Goal: Transaction & Acquisition: Purchase product/service

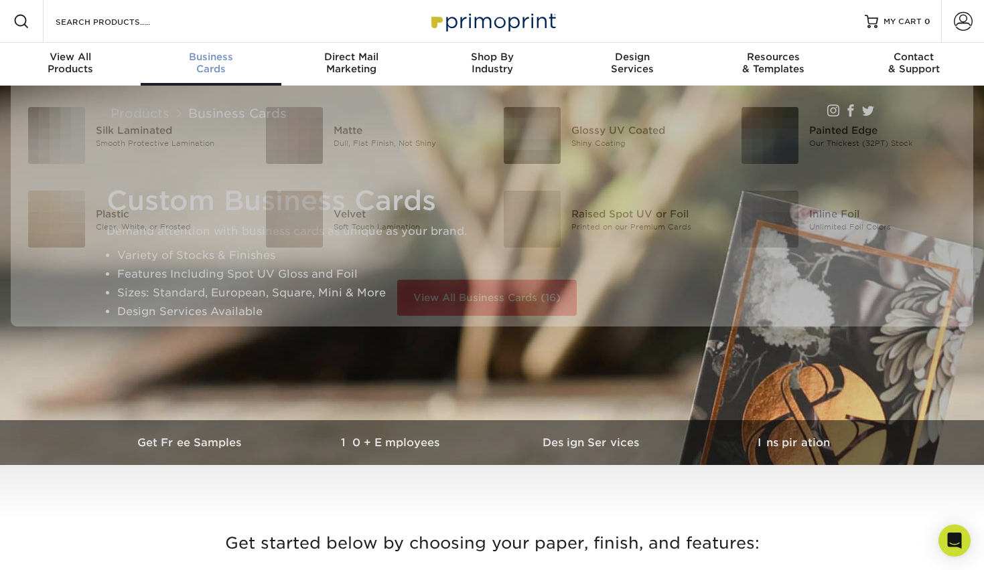
click at [198, 50] on link "Business Cards" at bounding box center [211, 64] width 141 height 43
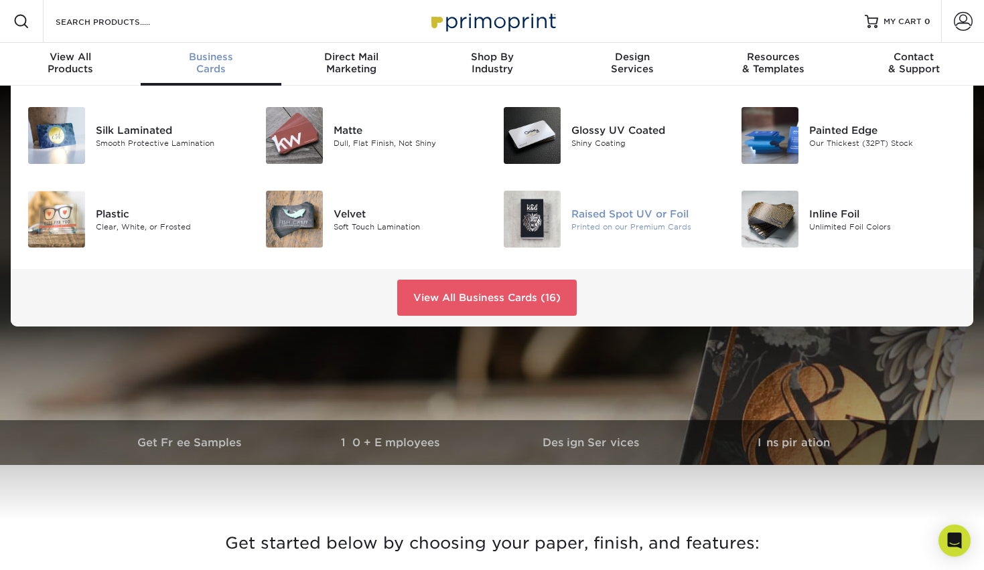
click at [534, 219] on img at bounding box center [531, 219] width 57 height 57
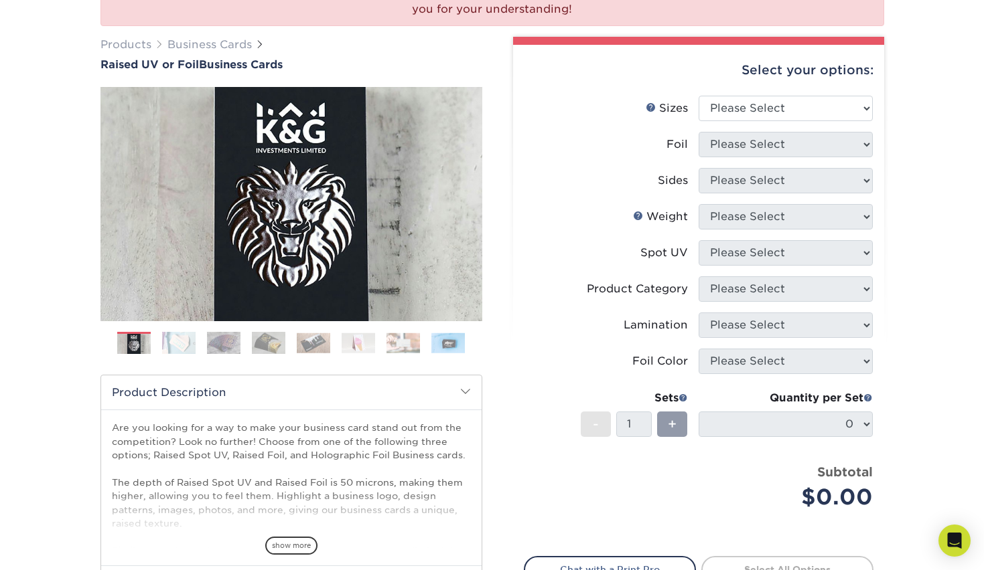
scroll to position [165, 0]
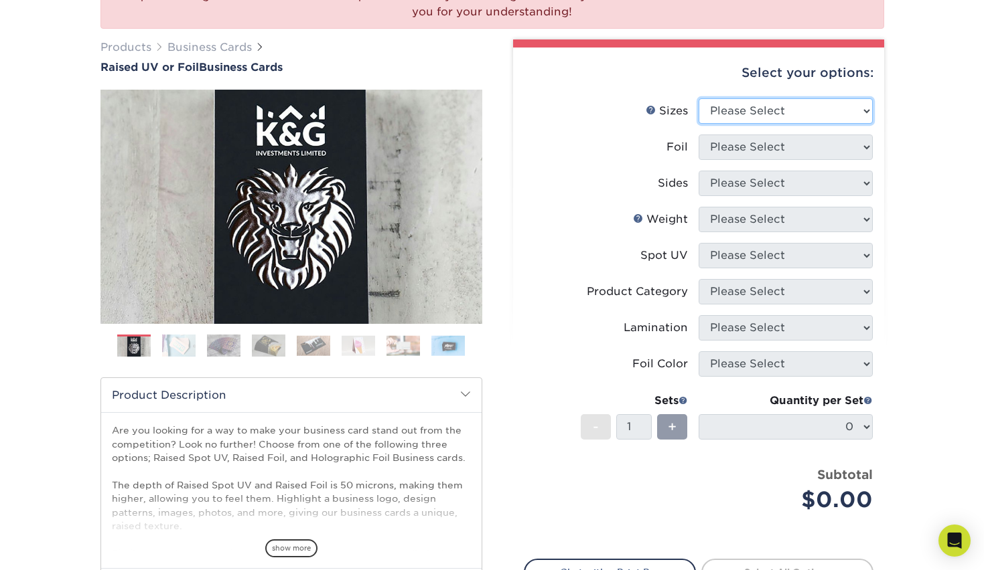
click at [753, 103] on select "Please Select 2" x 3.5" - Standard" at bounding box center [785, 110] width 174 height 25
select select "2.00x3.50"
click at [698, 98] on select "Please Select 2" x 3.5" - Standard" at bounding box center [785, 110] width 174 height 25
click at [748, 153] on select "Please Select" at bounding box center [785, 147] width 174 height 25
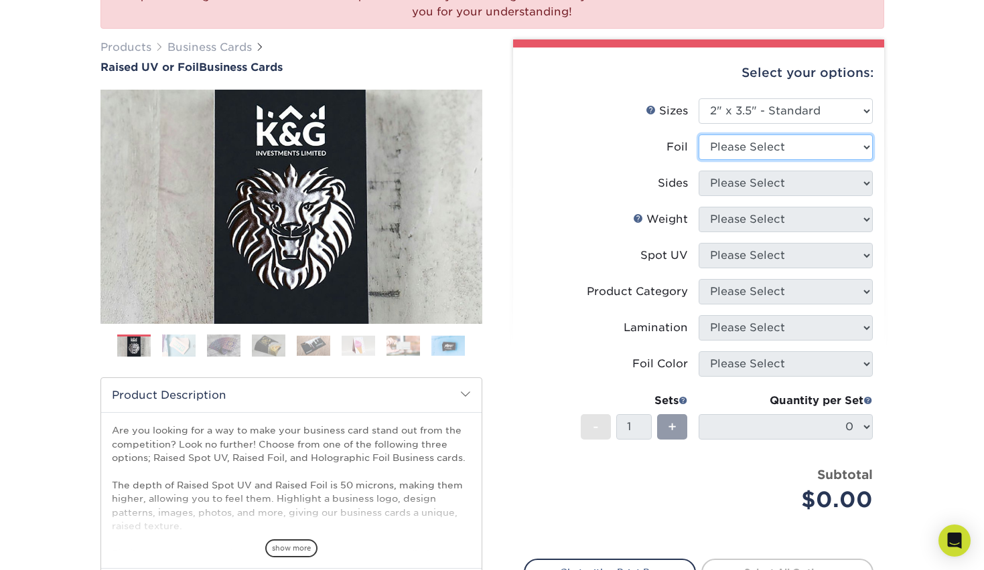
select select "0"
click at [698, 135] on select "Please Select No Yes" at bounding box center [785, 147] width 174 height 25
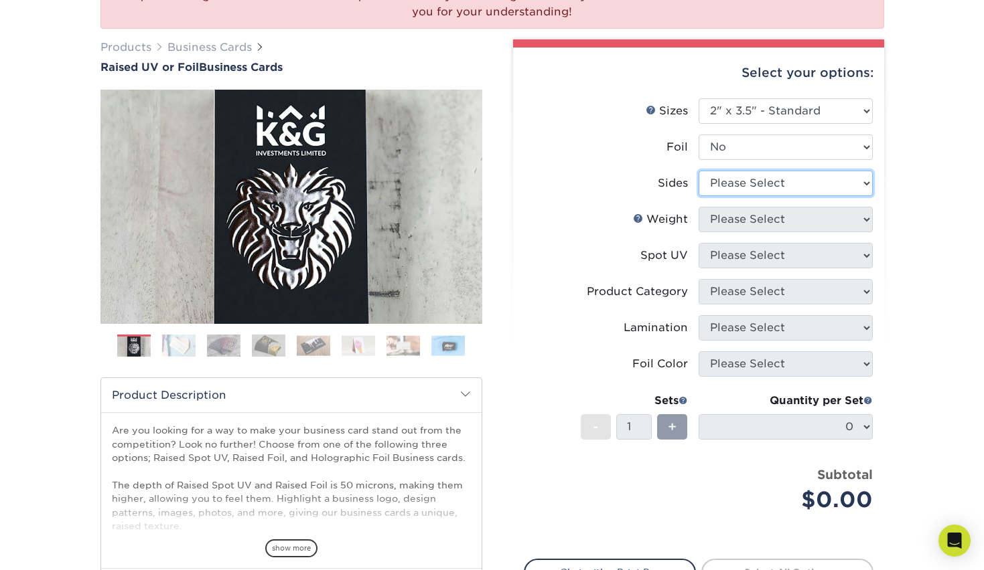
click at [743, 186] on select "Please Select Print Both Sides Print Front Only" at bounding box center [785, 183] width 174 height 25
select select "13abbda7-1d64-4f25-8bb2-c179b224825d"
click at [698, 171] on select "Please Select Print Both Sides Print Front Only" at bounding box center [785, 183] width 174 height 25
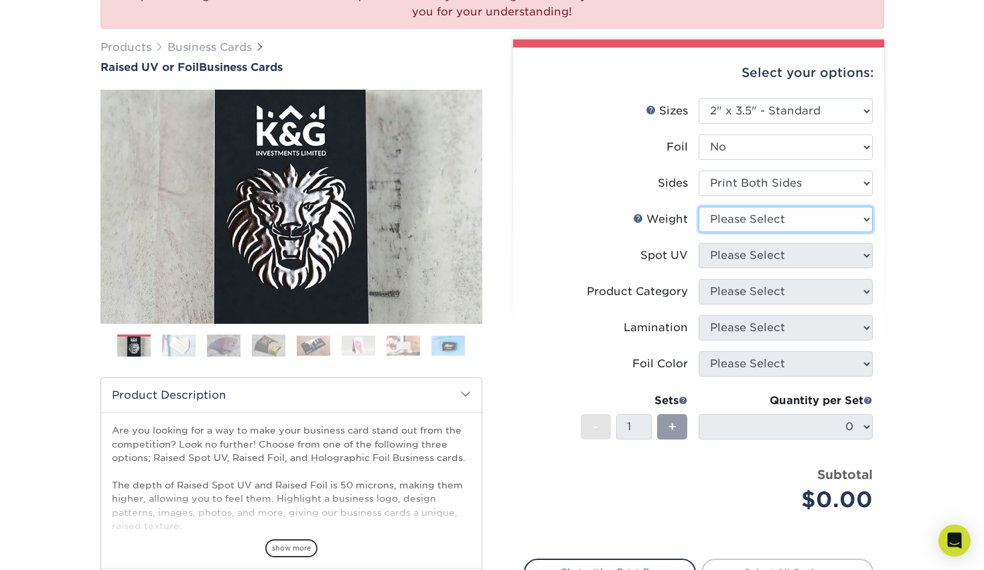
click at [740, 224] on select "Please Select 16PT" at bounding box center [785, 219] width 174 height 25
select select "16PT"
click at [698, 207] on select "Please Select 16PT" at bounding box center [785, 219] width 174 height 25
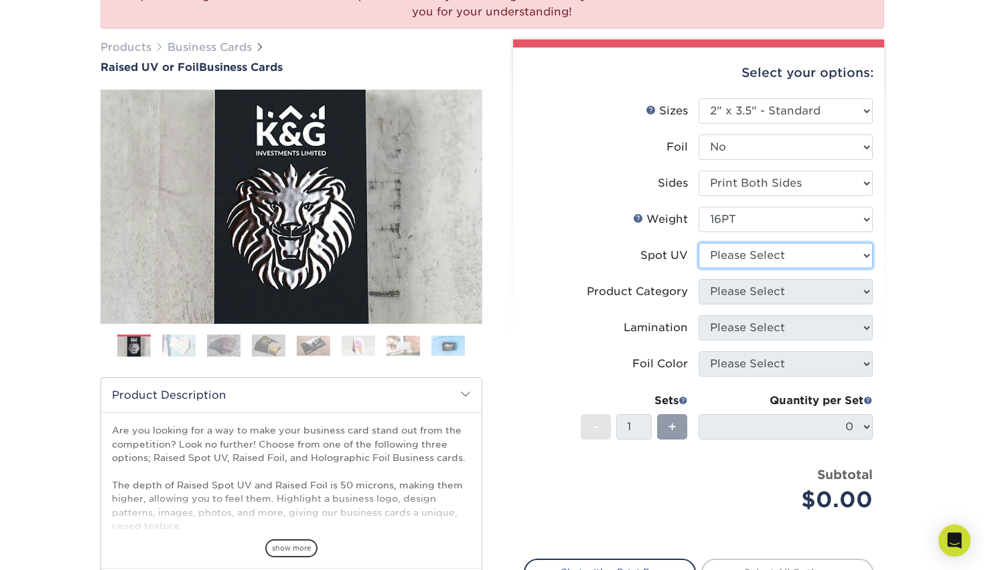
click at [734, 258] on select "Please Select No Spot UV Front Only" at bounding box center [785, 255] width 174 height 25
select select "1"
click at [698, 243] on select "Please Select No Spot UV Front Only" at bounding box center [785, 255] width 174 height 25
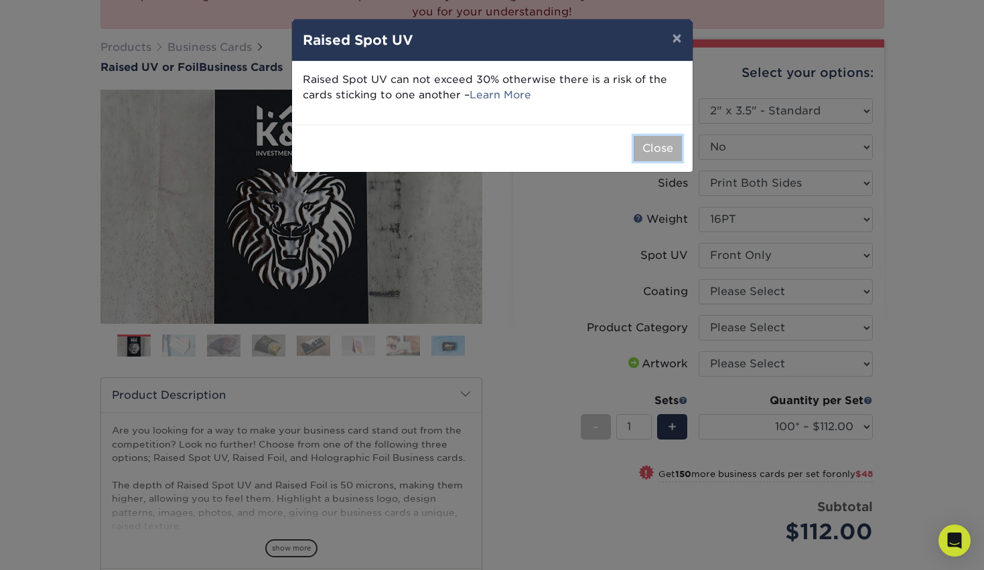
click at [650, 151] on button "Close" at bounding box center [657, 148] width 48 height 25
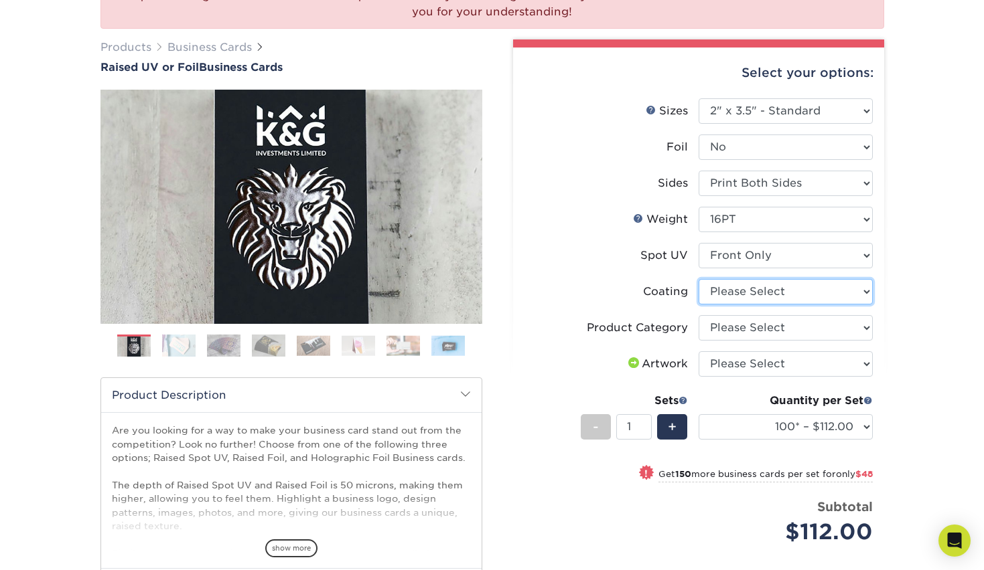
click at [747, 302] on select at bounding box center [785, 291] width 174 height 25
select select "3e7618de-abca-4bda-9f97-8b9129e913d8"
click at [698, 279] on select at bounding box center [785, 291] width 174 height 25
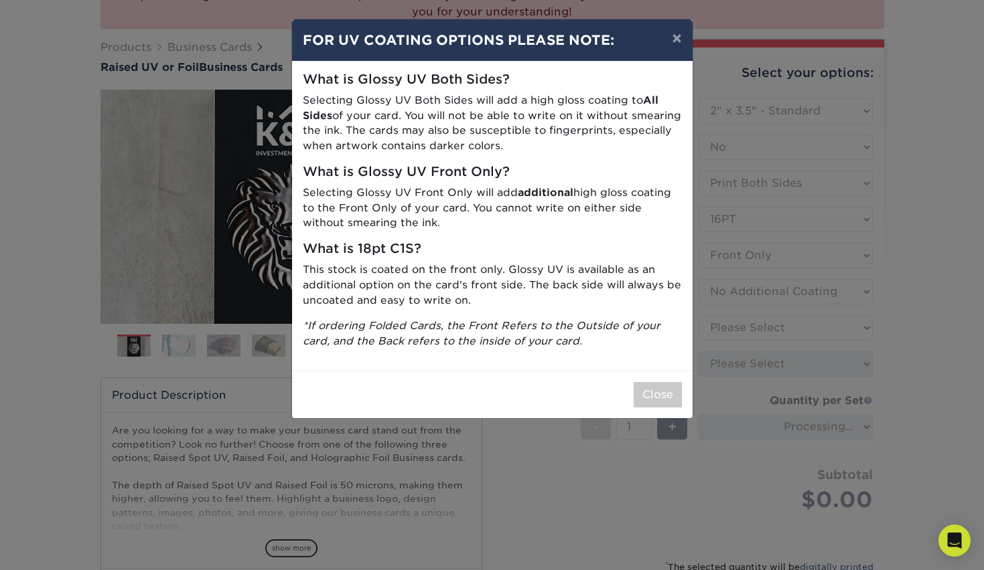
click at [750, 329] on div "× FOR UV COATING OPTIONS PLEASE NOTE: What is Glossy UV Both Sides? Selecting G…" at bounding box center [492, 285] width 984 height 570
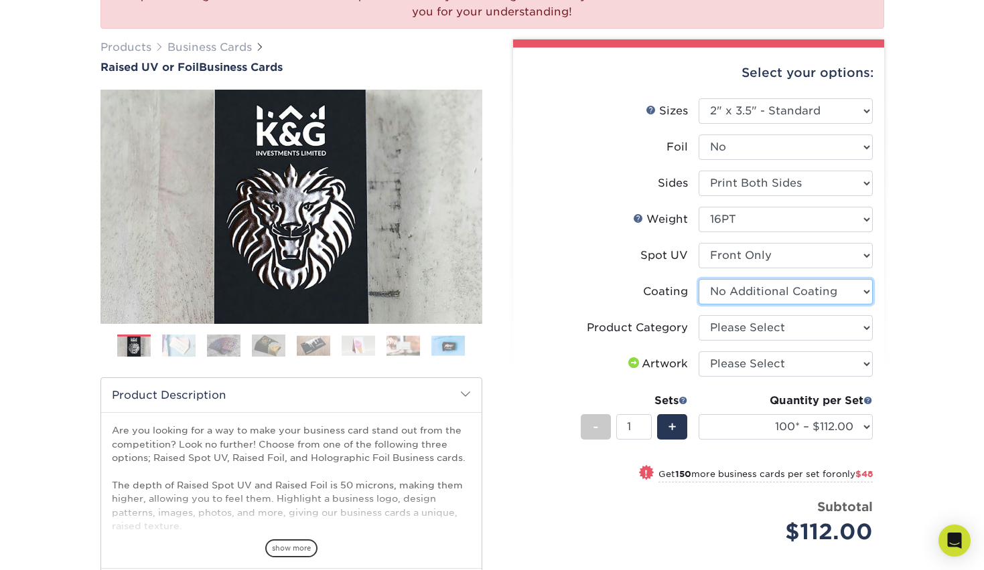
click at [739, 298] on select at bounding box center [785, 291] width 174 height 25
click at [698, 279] on select at bounding box center [785, 291] width 174 height 25
click at [739, 323] on select "Please Select Business Cards" at bounding box center [785, 327] width 174 height 25
select select "3b5148f1-0588-4f88-a218-97bcfdce65c1"
click at [698, 315] on select "Please Select Business Cards" at bounding box center [785, 327] width 174 height 25
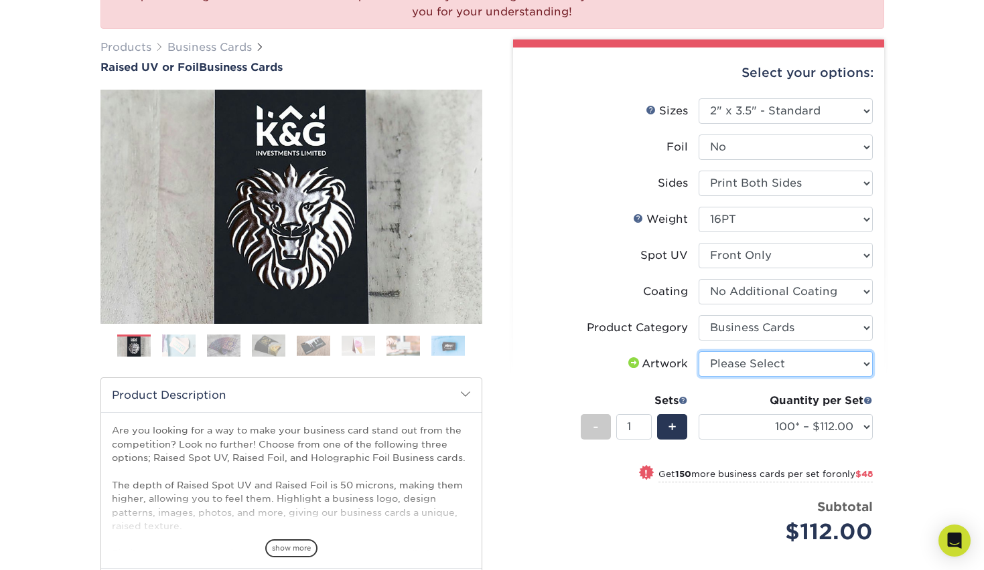
click at [740, 367] on select "Please Select I will upload files I need a design - $100" at bounding box center [785, 364] width 174 height 25
select select "upload"
click at [698, 352] on select "Please Select I will upload files I need a design - $100" at bounding box center [785, 364] width 174 height 25
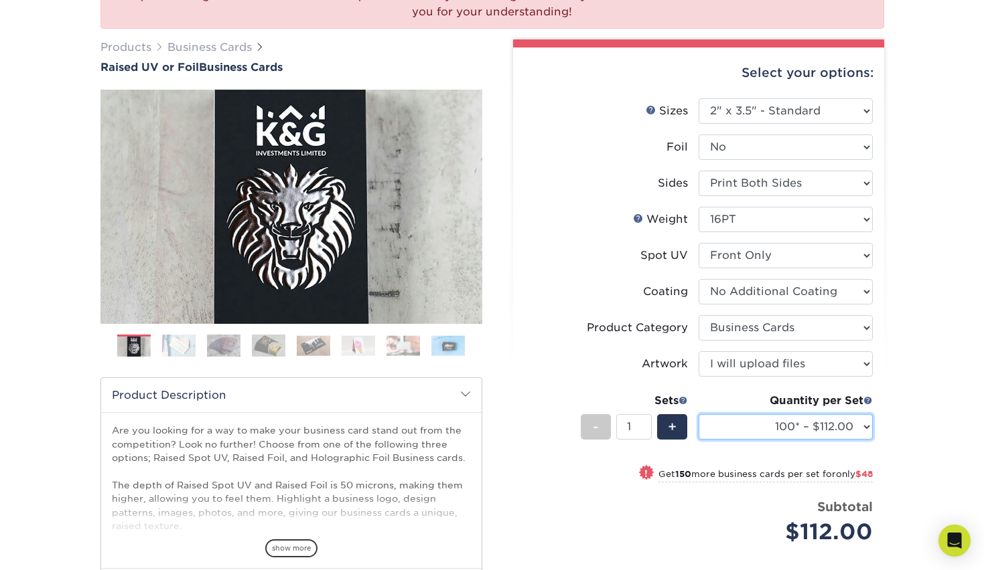
click at [850, 433] on select "100* – $112.00 250* – $160.00 500* – $216.00" at bounding box center [785, 426] width 174 height 25
select select "250* – $160.00"
click at [698, 414] on select "100* – $112.00 250* – $160.00 500* – $216.00" at bounding box center [785, 426] width 174 height 25
